Goal: Check status: Check status

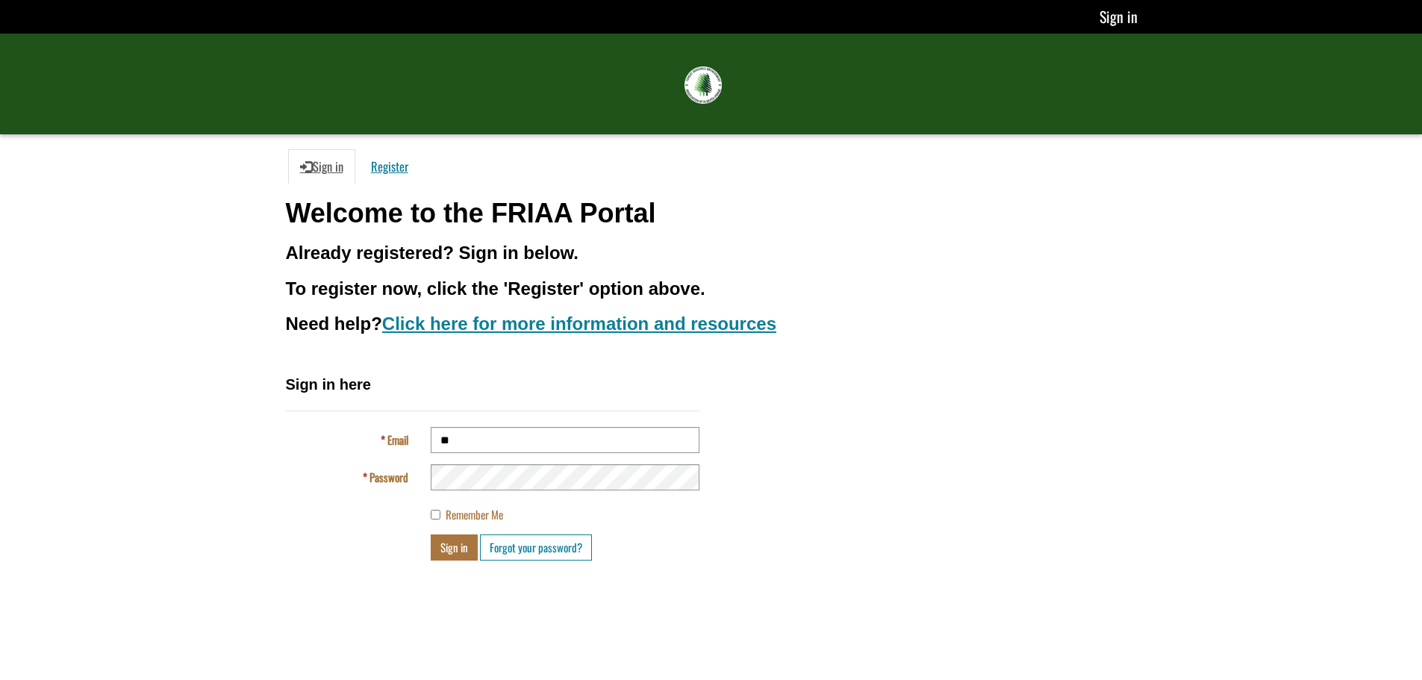
type input "**********"
click at [431, 534] on button "Sign in" at bounding box center [454, 547] width 47 height 26
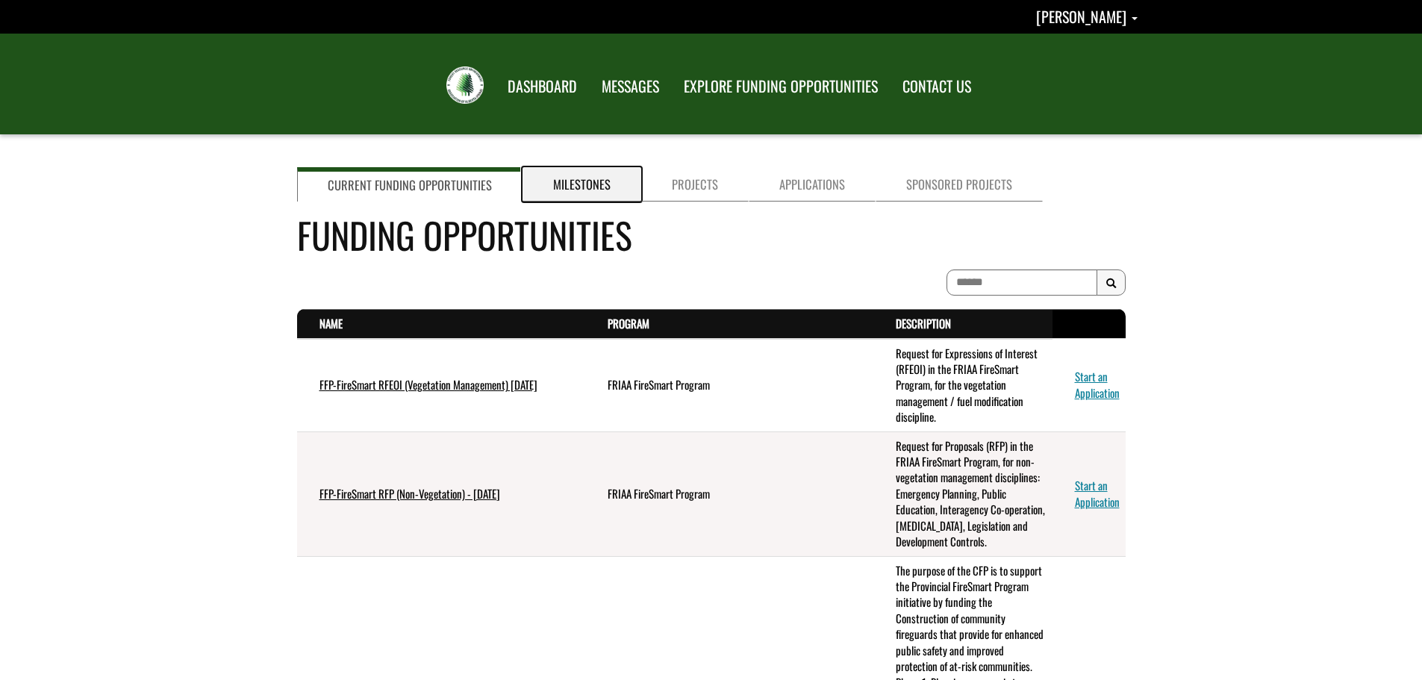
click at [591, 178] on link "Milestones" at bounding box center [581, 184] width 119 height 34
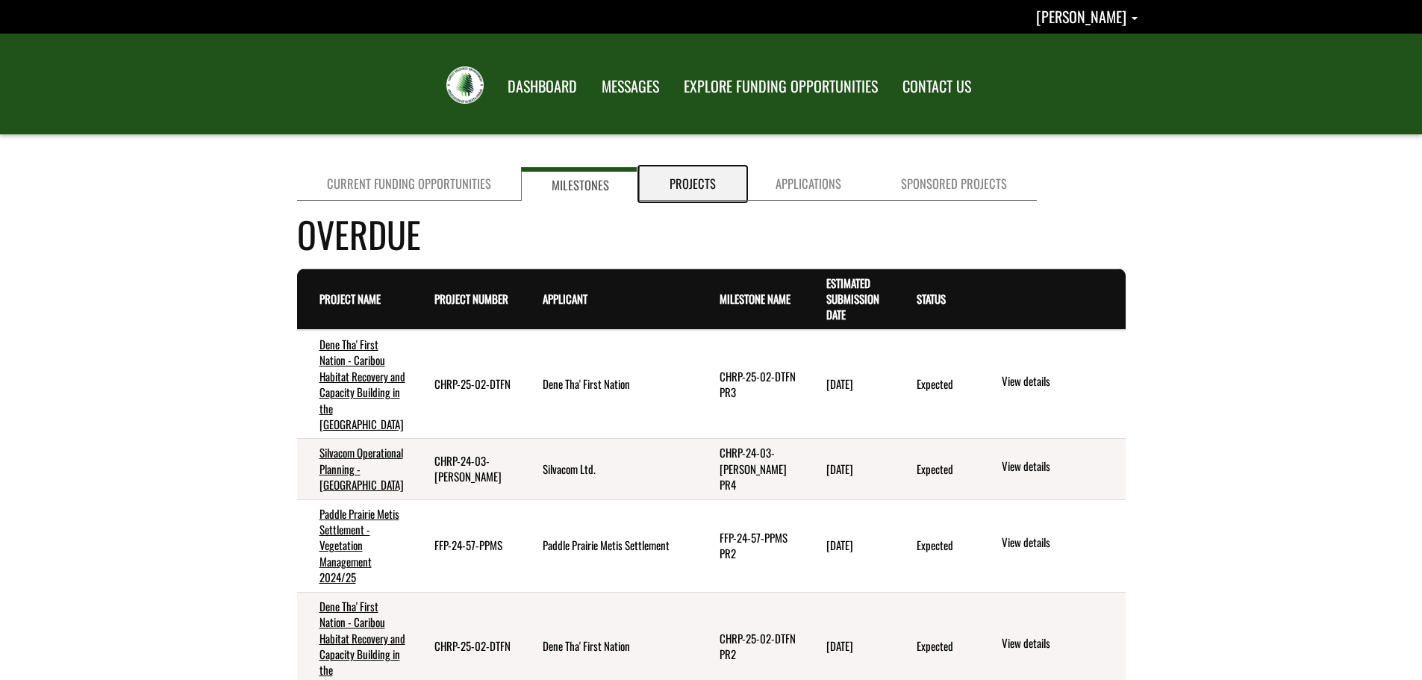
click at [702, 178] on link "Projects" at bounding box center [693, 184] width 106 height 34
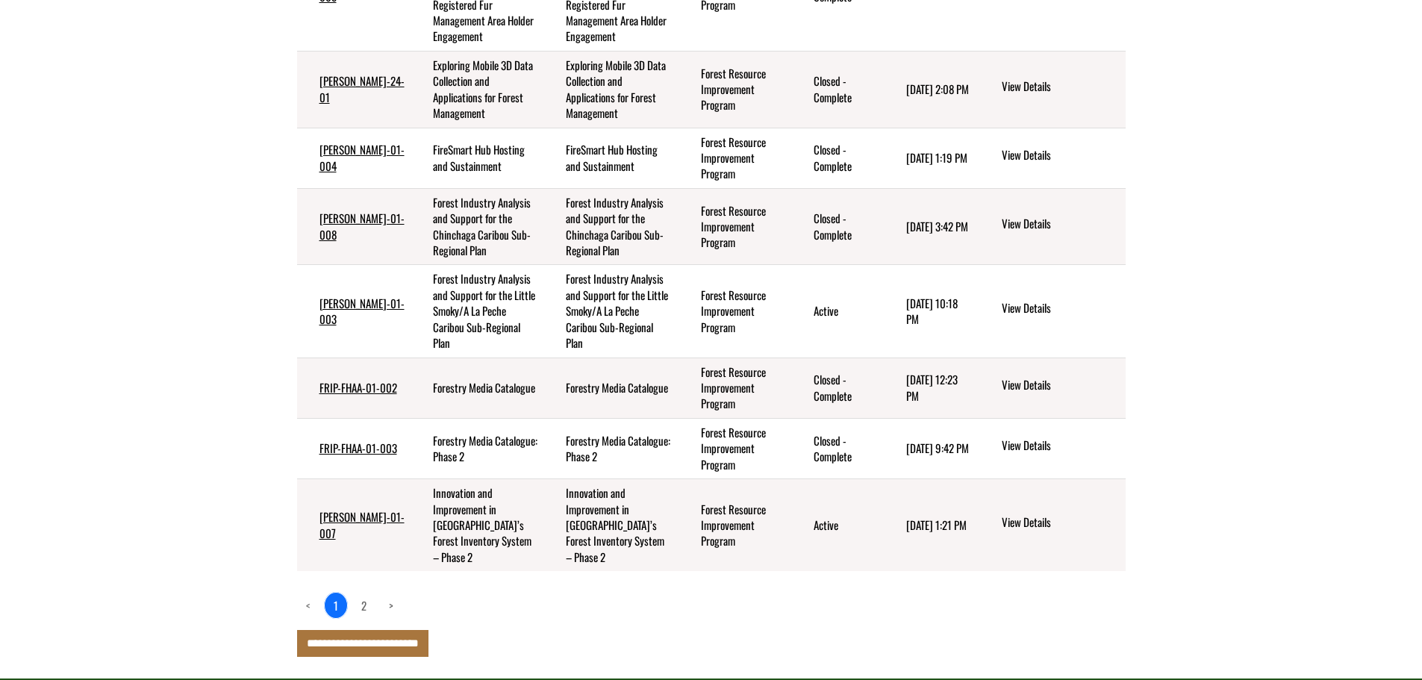
scroll to position [522, 0]
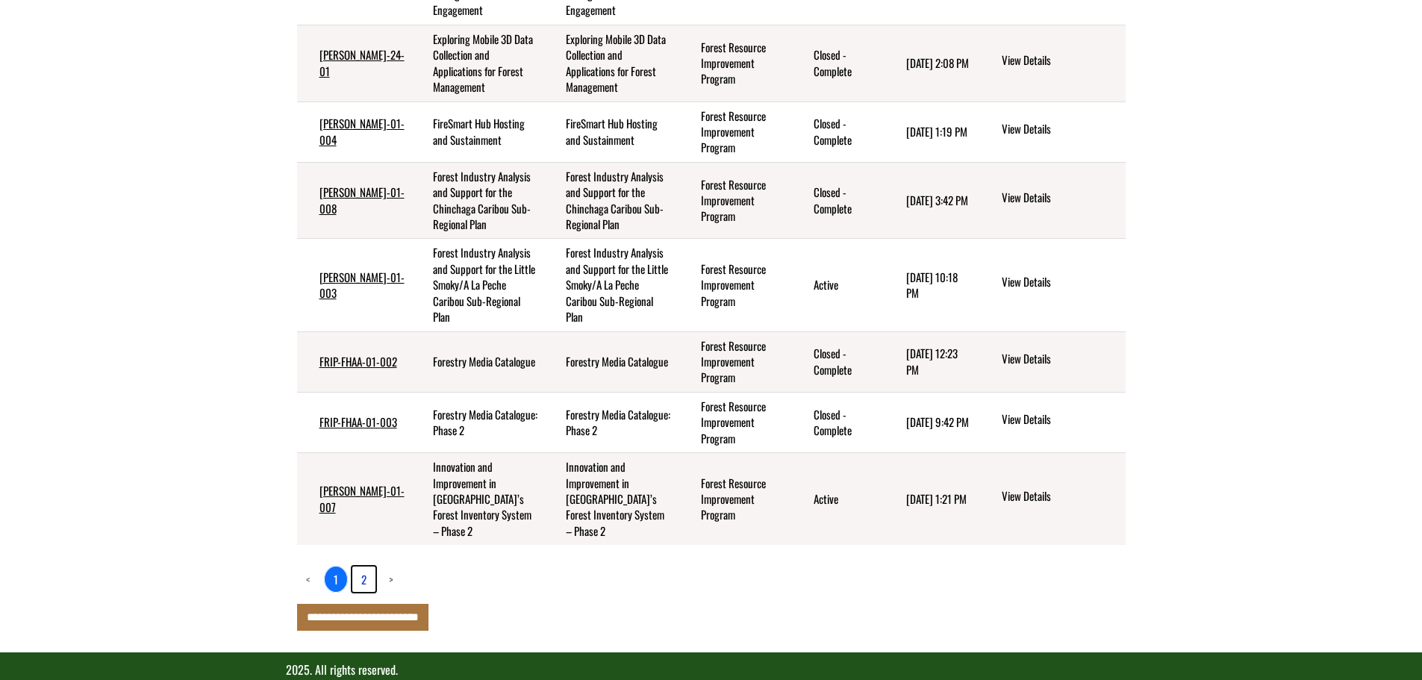
click at [366, 584] on link "2" at bounding box center [363, 578] width 23 height 25
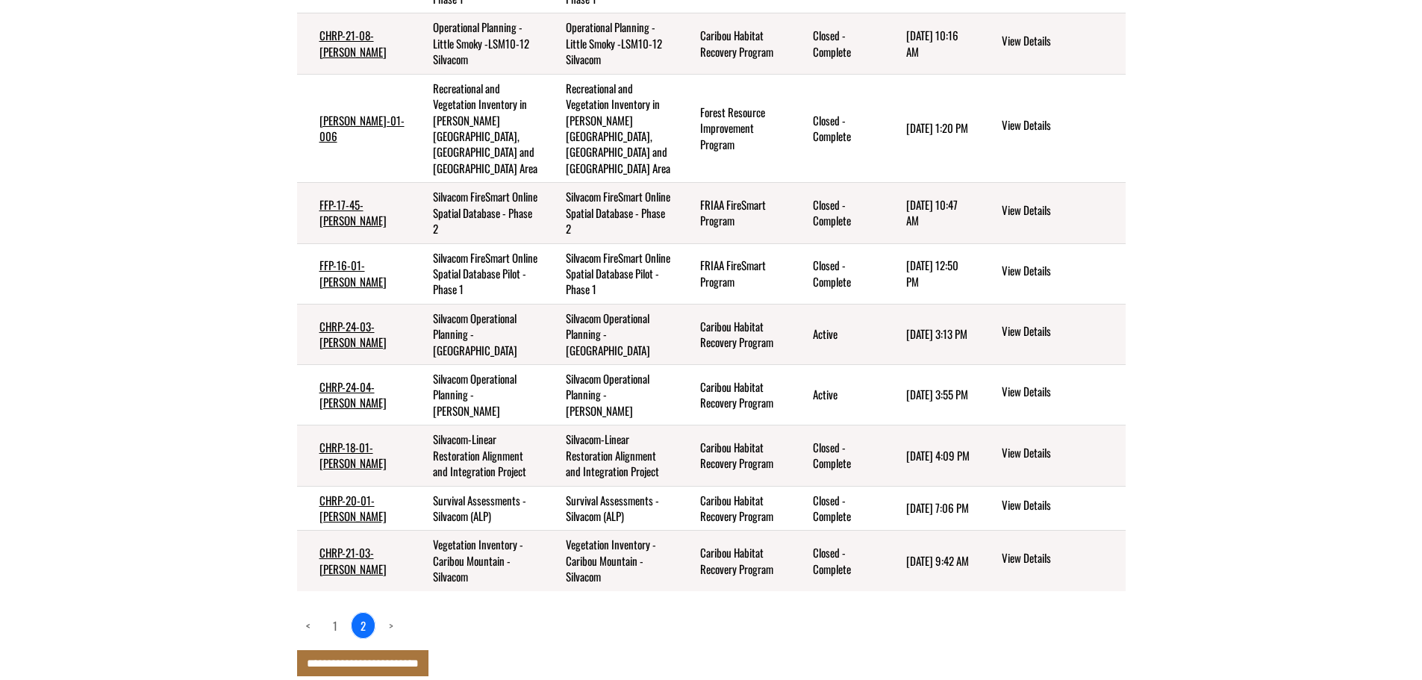
scroll to position [244, 0]
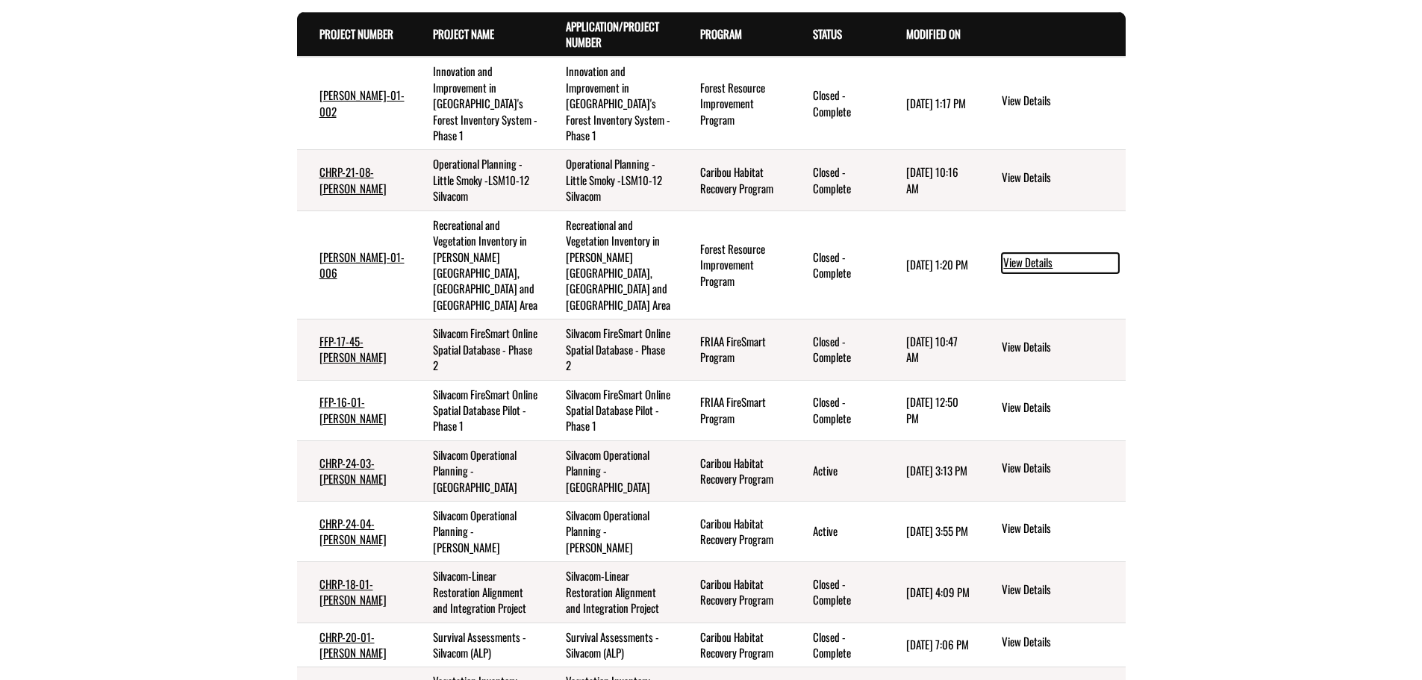
click at [1040, 271] on link "View Details" at bounding box center [1060, 262] width 117 height 19
